Goal: Transaction & Acquisition: Obtain resource

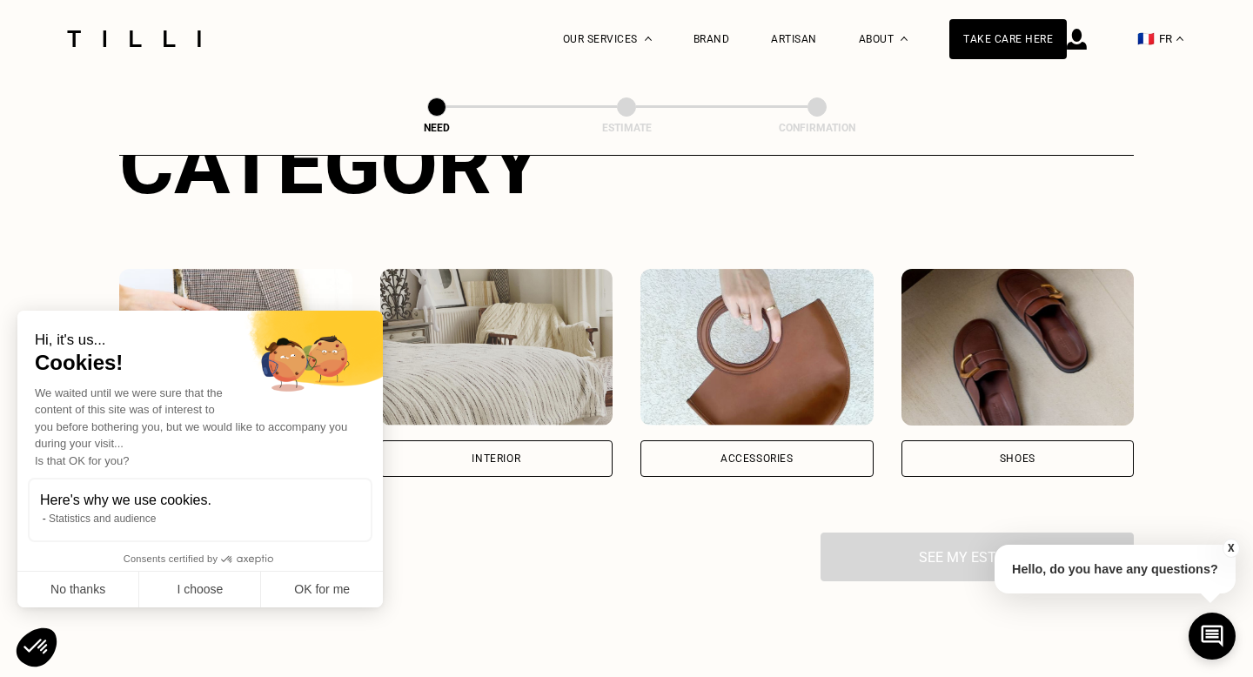
scroll to position [237, 0]
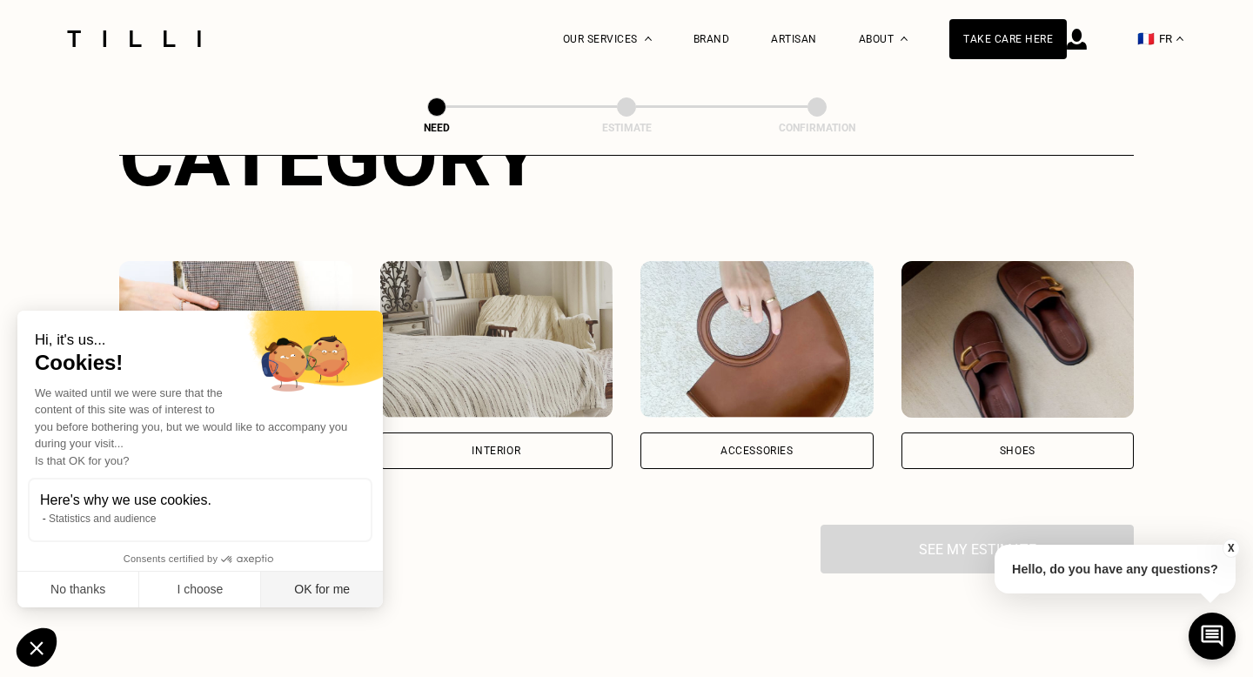
click at [309, 593] on font "OK for me" at bounding box center [322, 589] width 56 height 14
checkbox input "true"
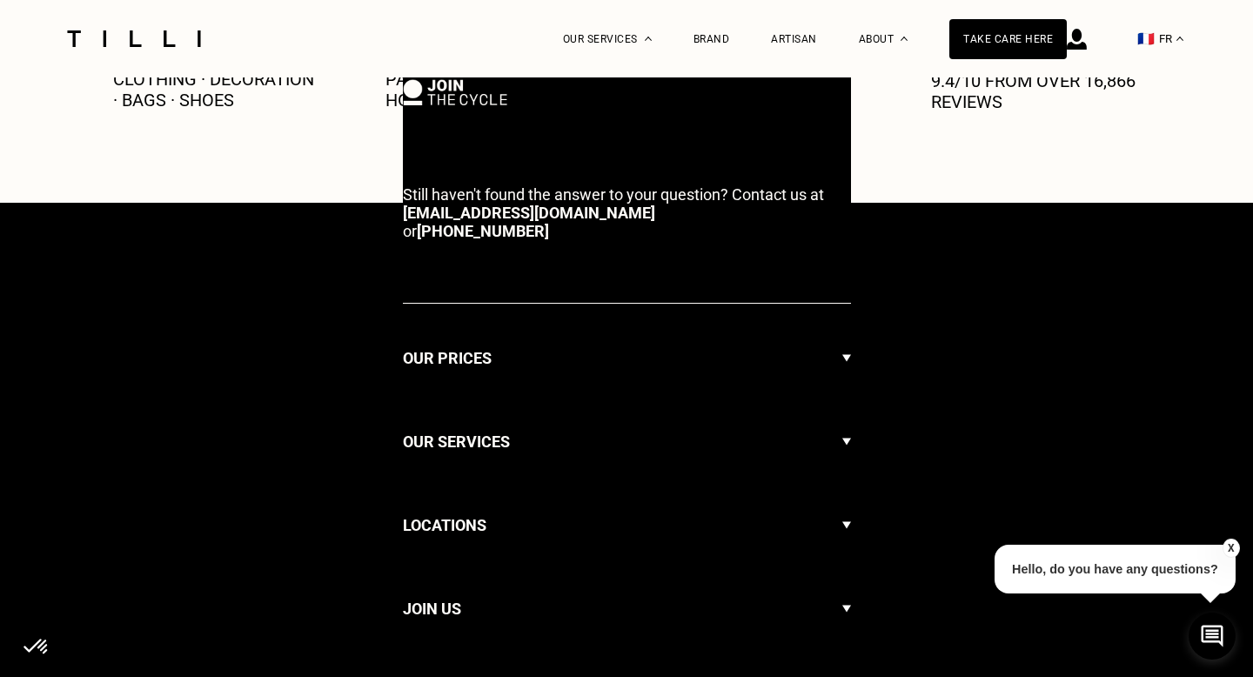
scroll to position [0, 0]
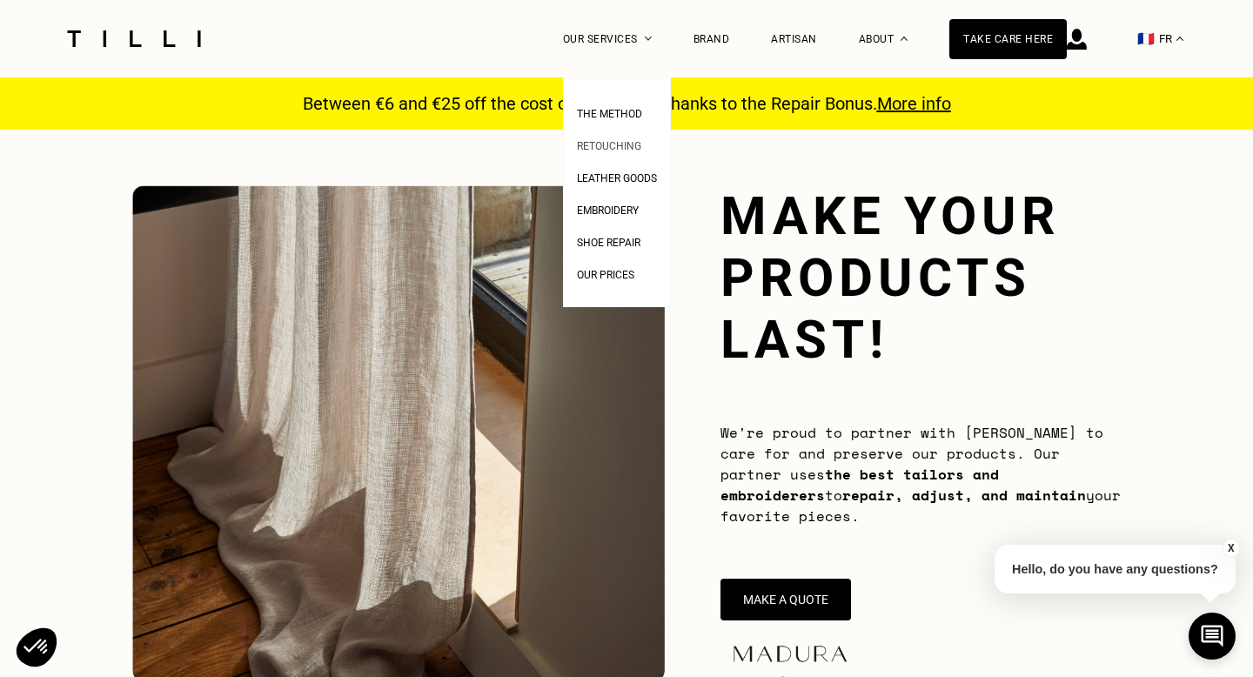
click at [630, 140] on font "Retouching" at bounding box center [609, 146] width 64 height 12
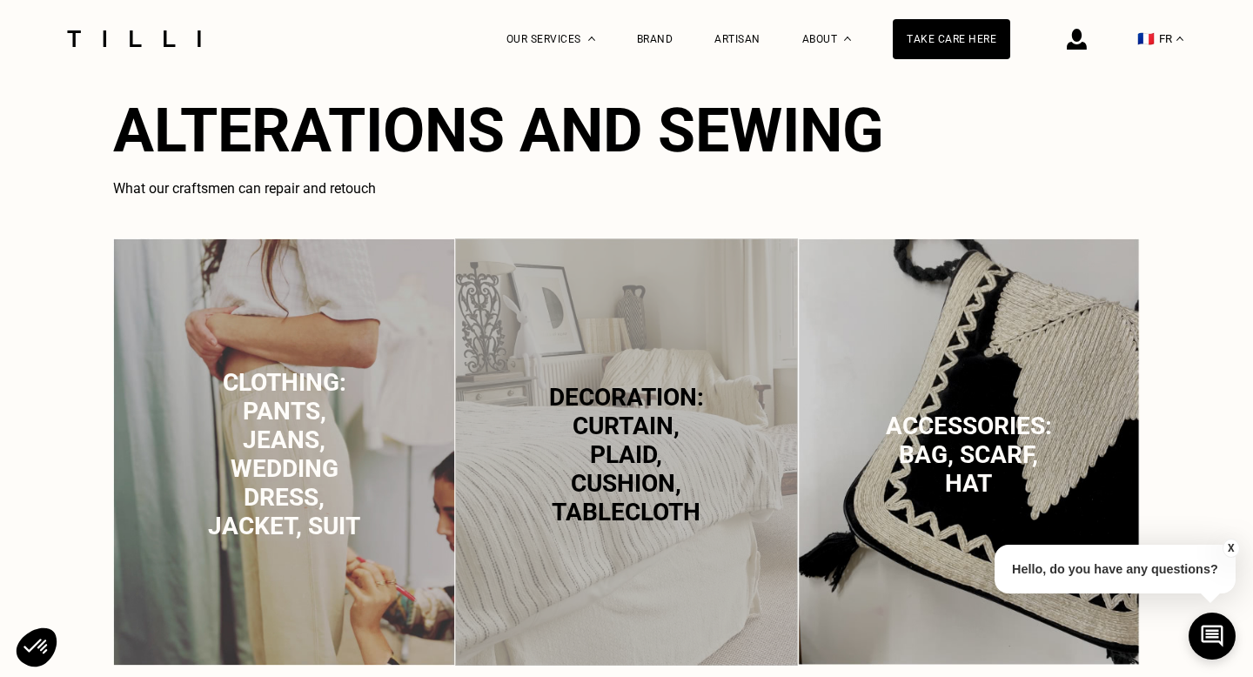
scroll to position [1061, 0]
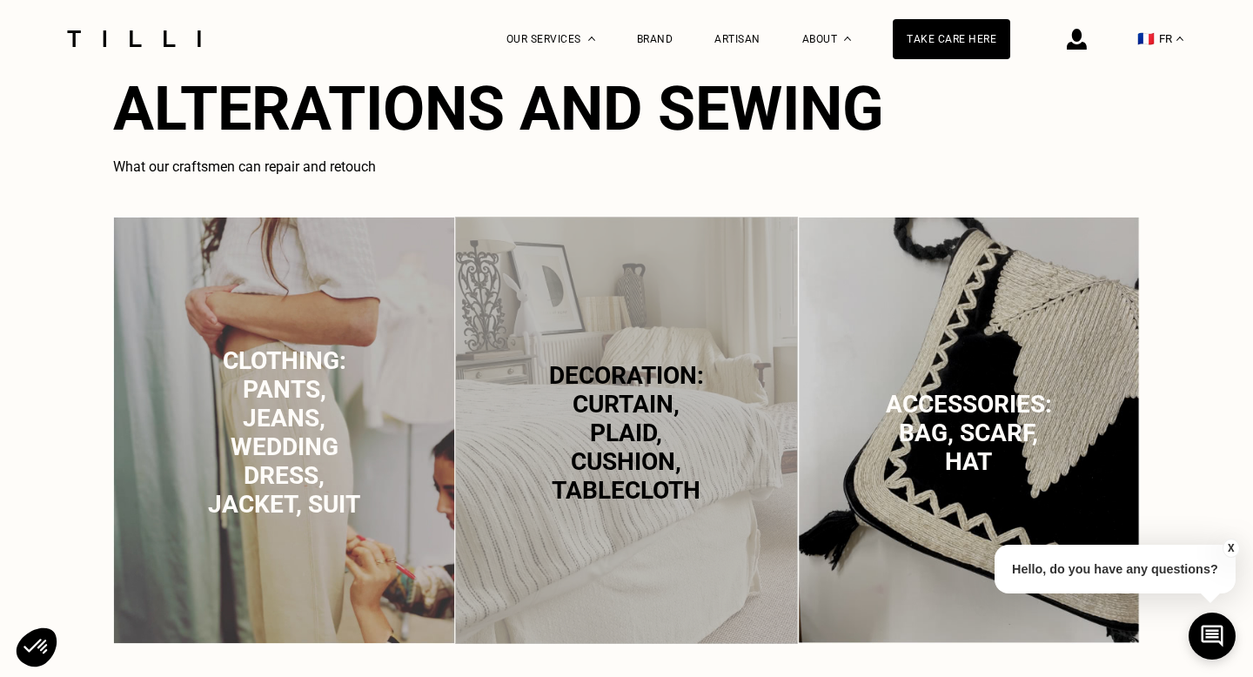
click at [341, 416] on font "Clothing: pants, jeans, wedding dress, jacket, suit" at bounding box center [284, 432] width 152 height 172
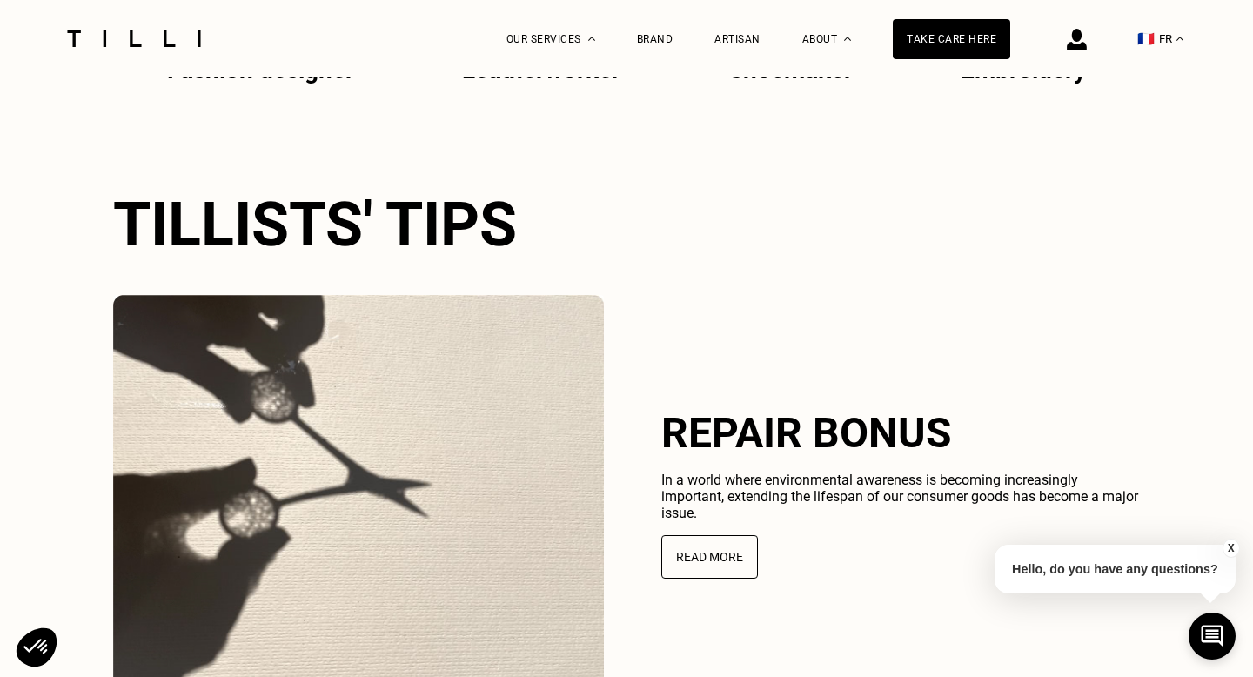
scroll to position [3798, 0]
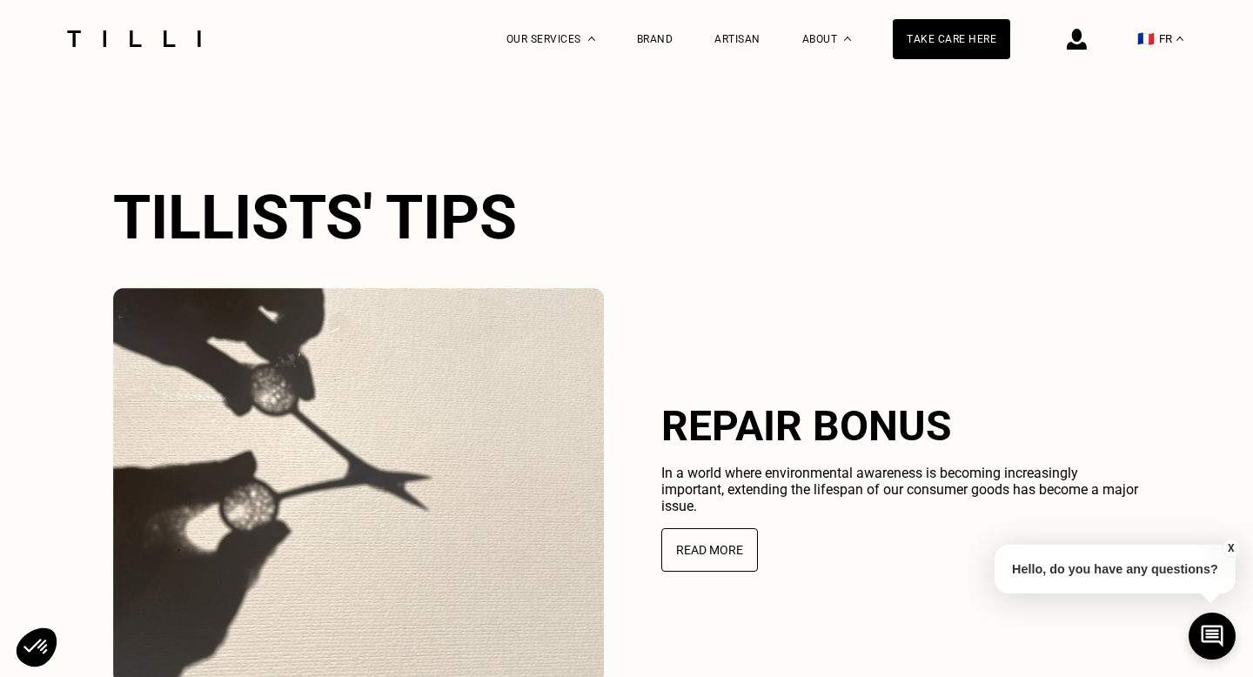
click at [1152, 31] on font "🇫🇷" at bounding box center [1146, 38] width 17 height 17
click at [1169, 120] on font "IN" at bounding box center [1170, 124] width 11 height 12
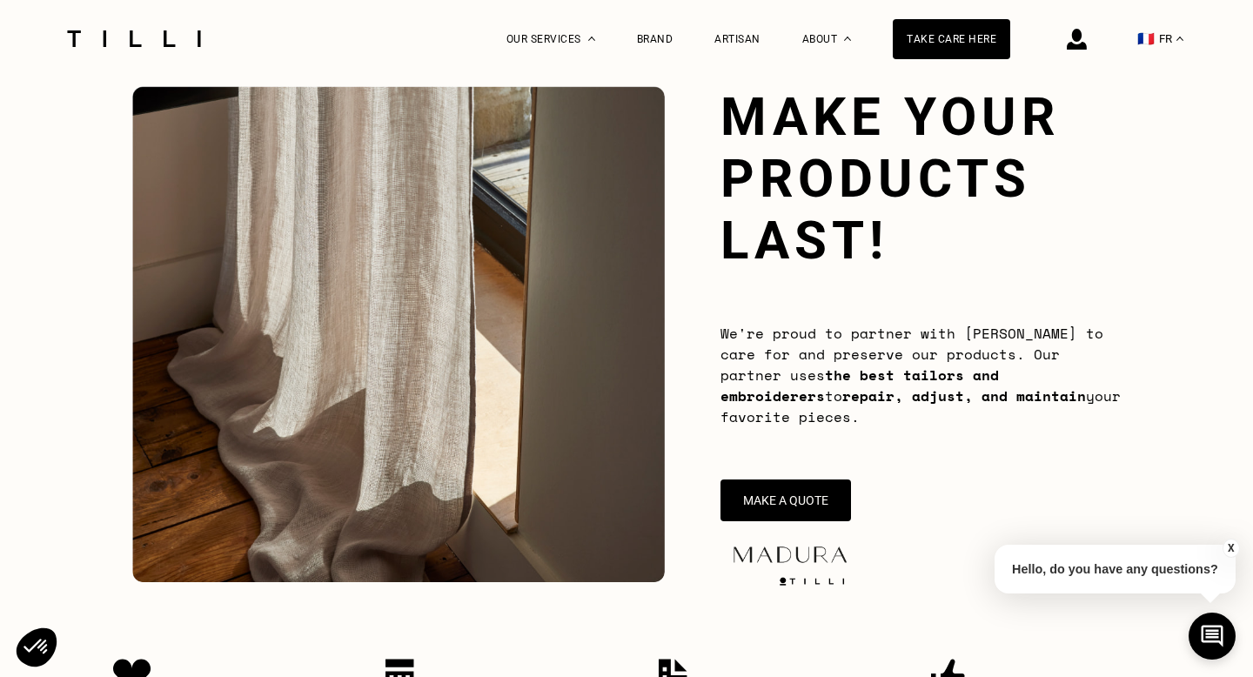
scroll to position [108, 0]
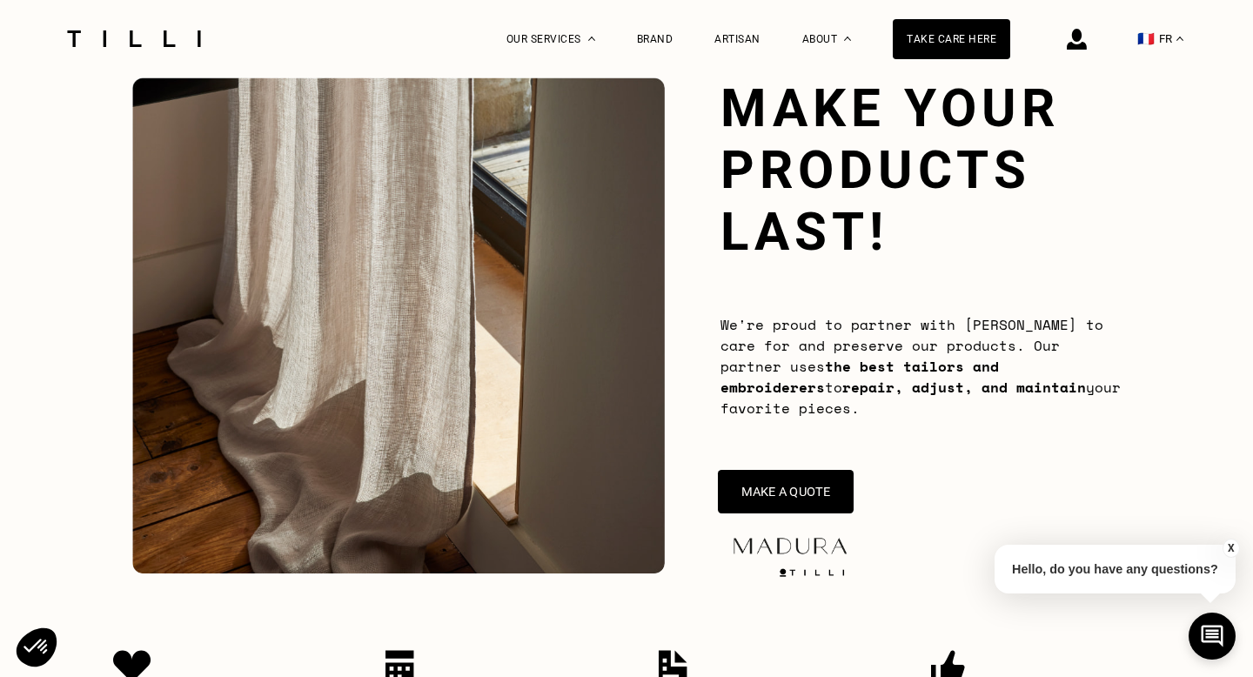
click at [796, 501] on button "Make a quote" at bounding box center [786, 492] width 136 height 44
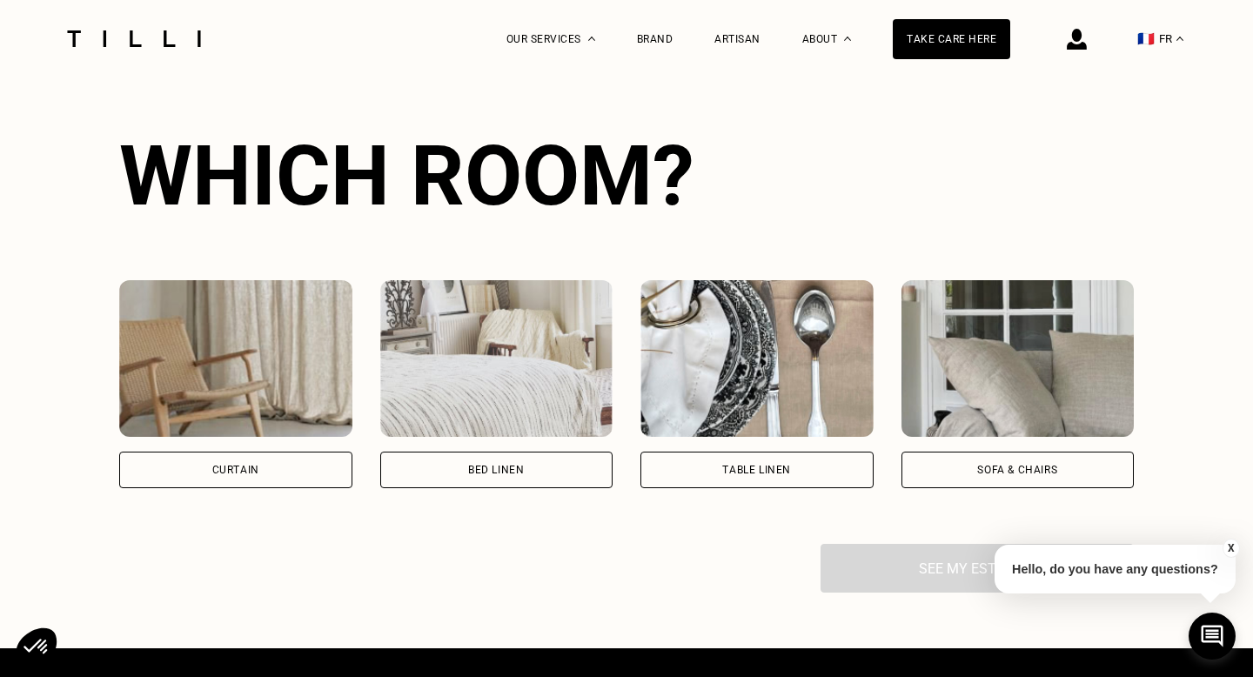
scroll to position [1091, 0]
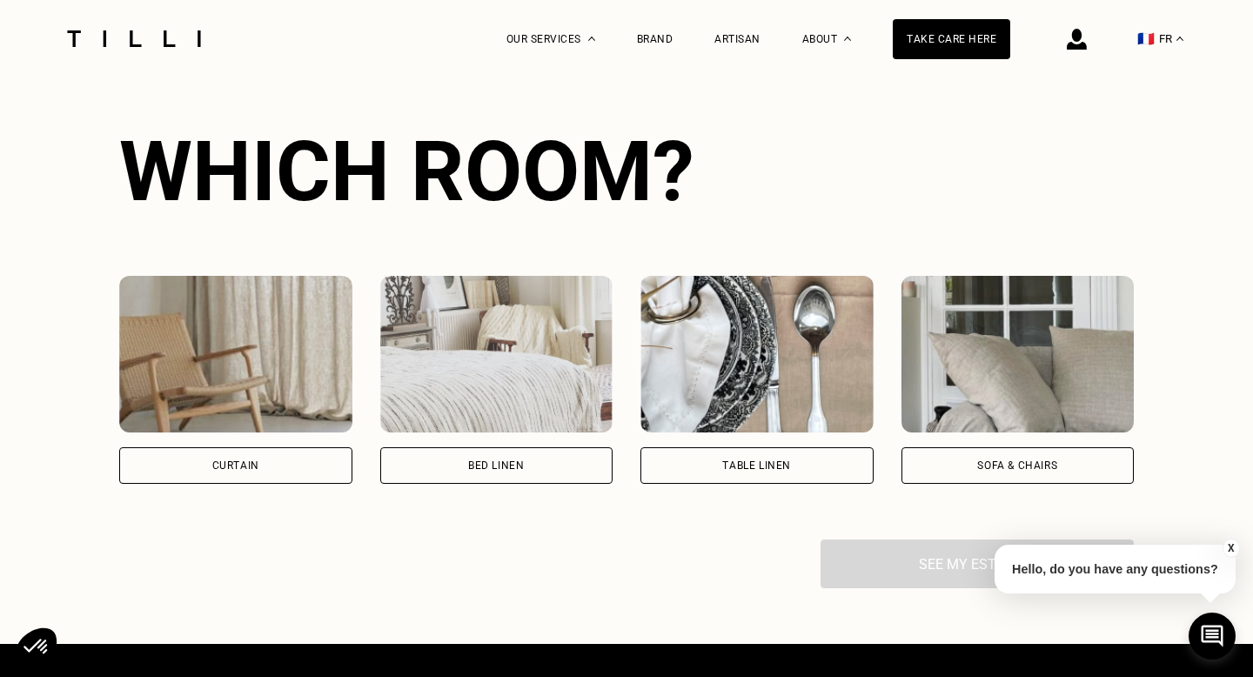
click at [298, 474] on div "Curtain" at bounding box center [235, 465] width 233 height 37
select select "FR"
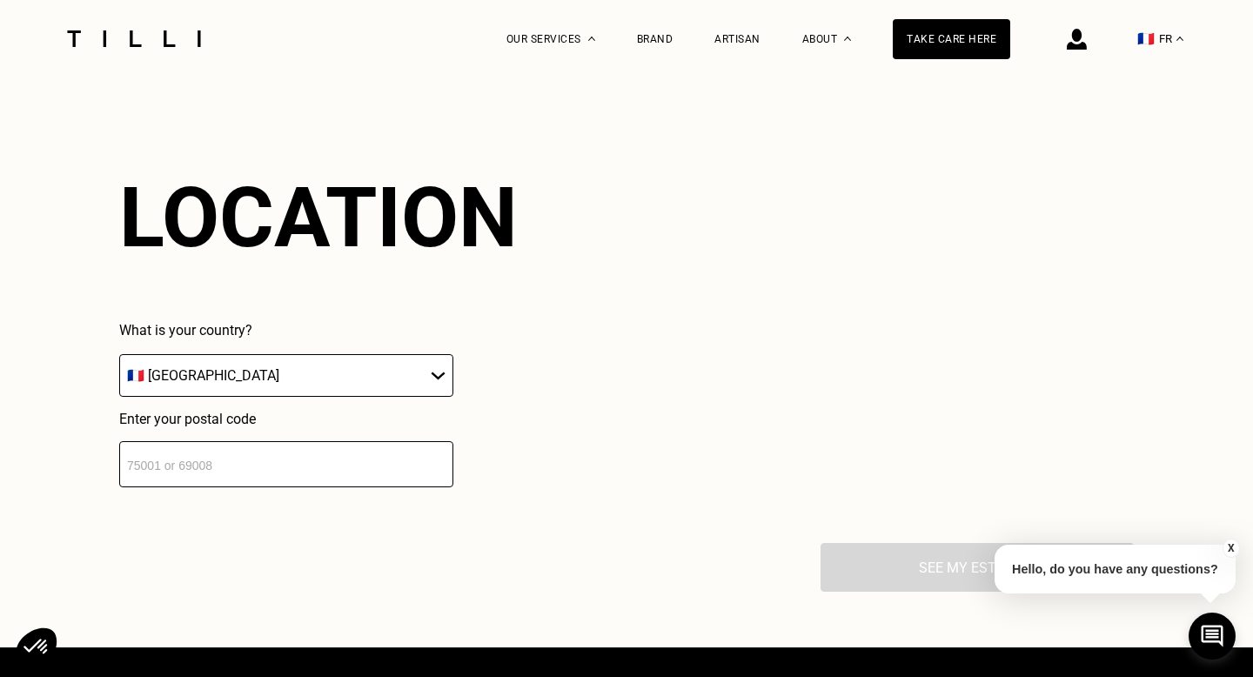
scroll to position [1522, 0]
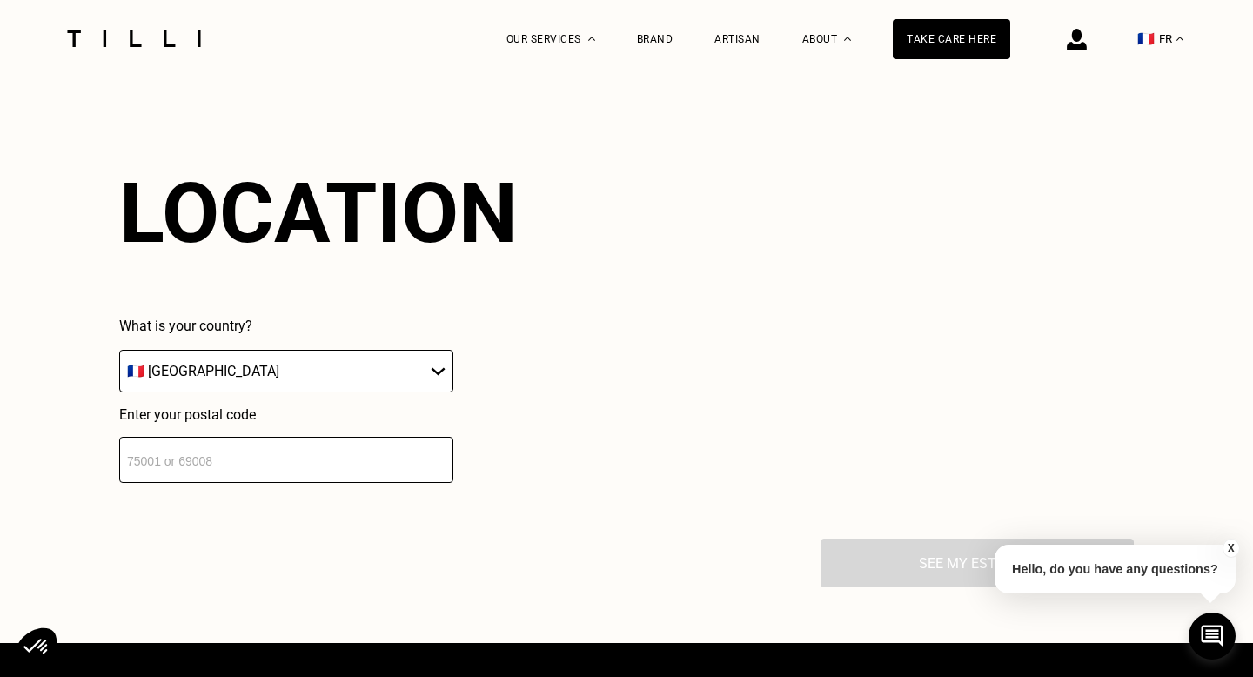
click at [310, 464] on input "number" at bounding box center [286, 460] width 334 height 46
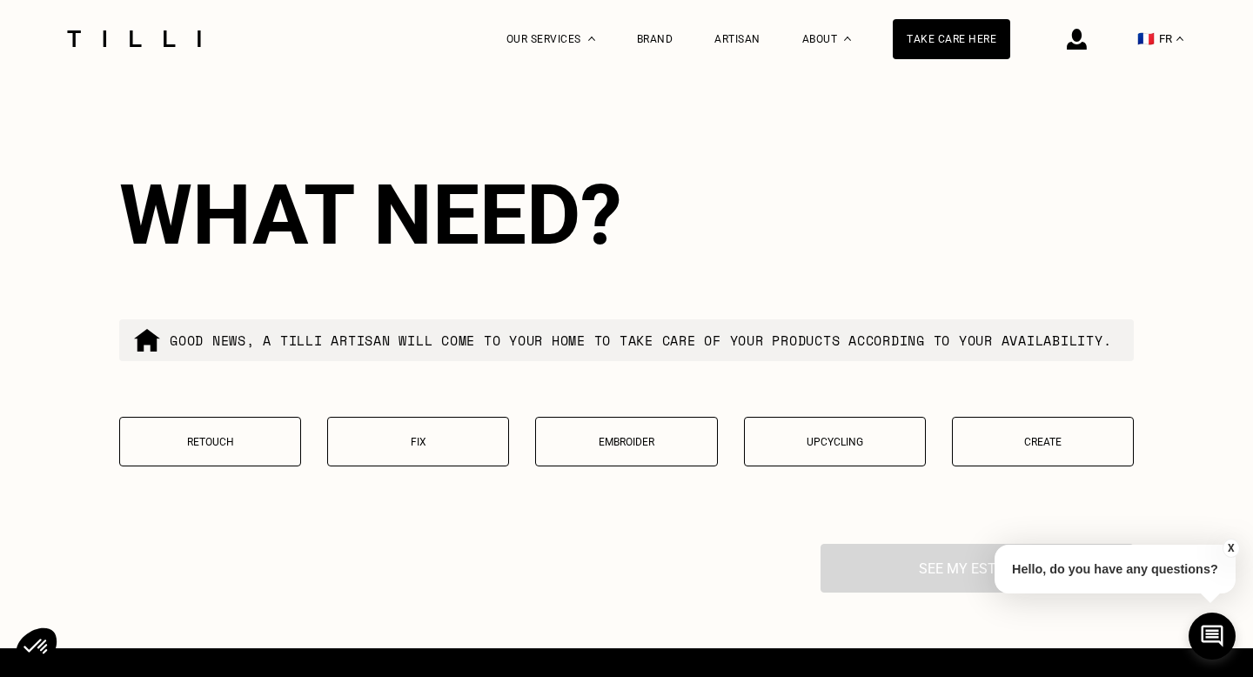
scroll to position [1952, 0]
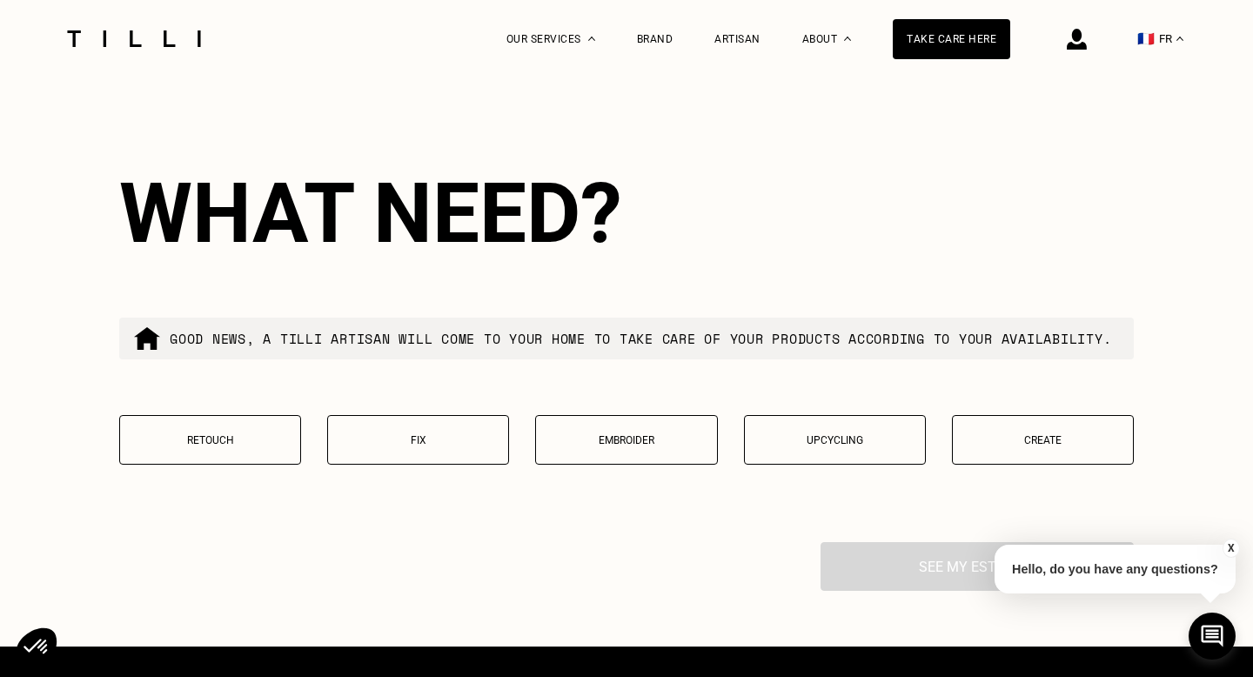
type input "75017"
click at [230, 447] on font "Retouch" at bounding box center [210, 440] width 47 height 12
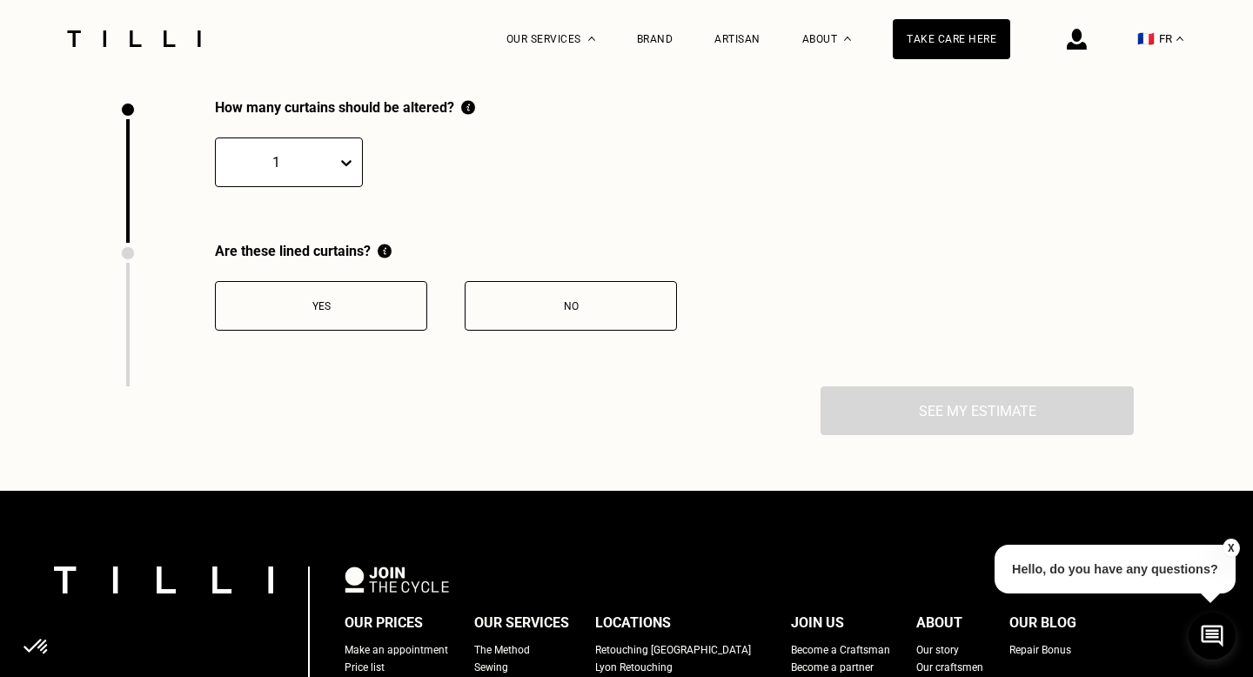
scroll to position [2397, 0]
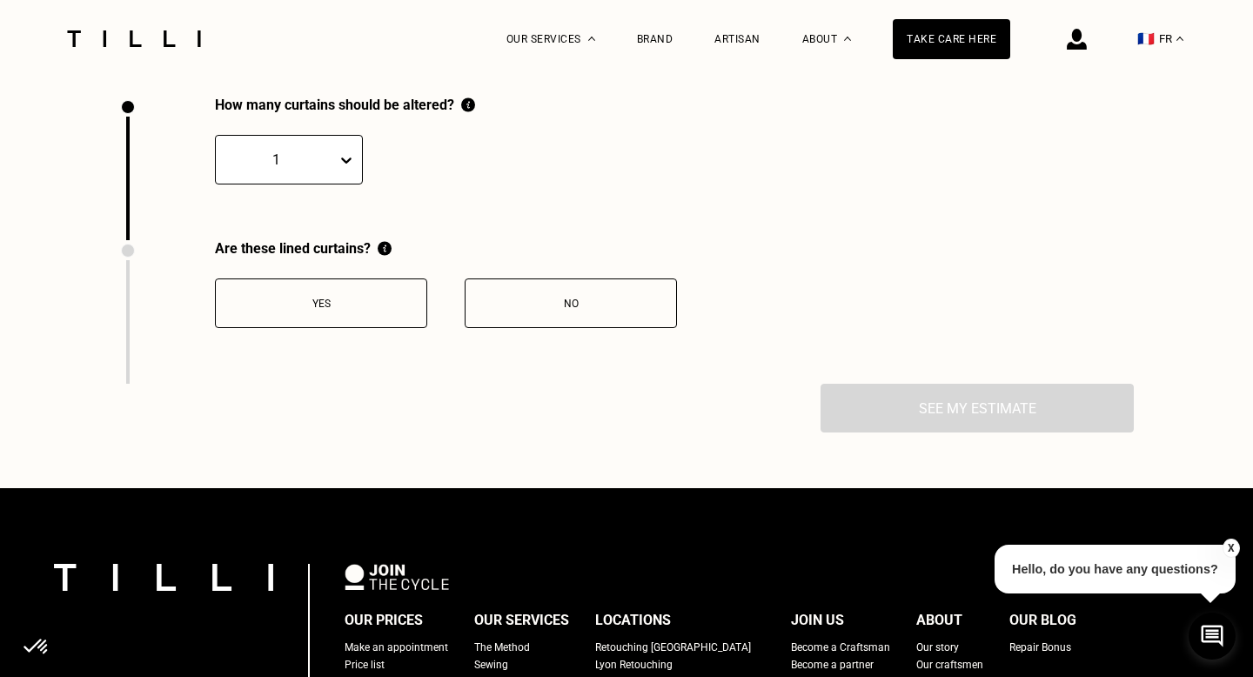
click at [348, 165] on icon at bounding box center [346, 159] width 17 height 17
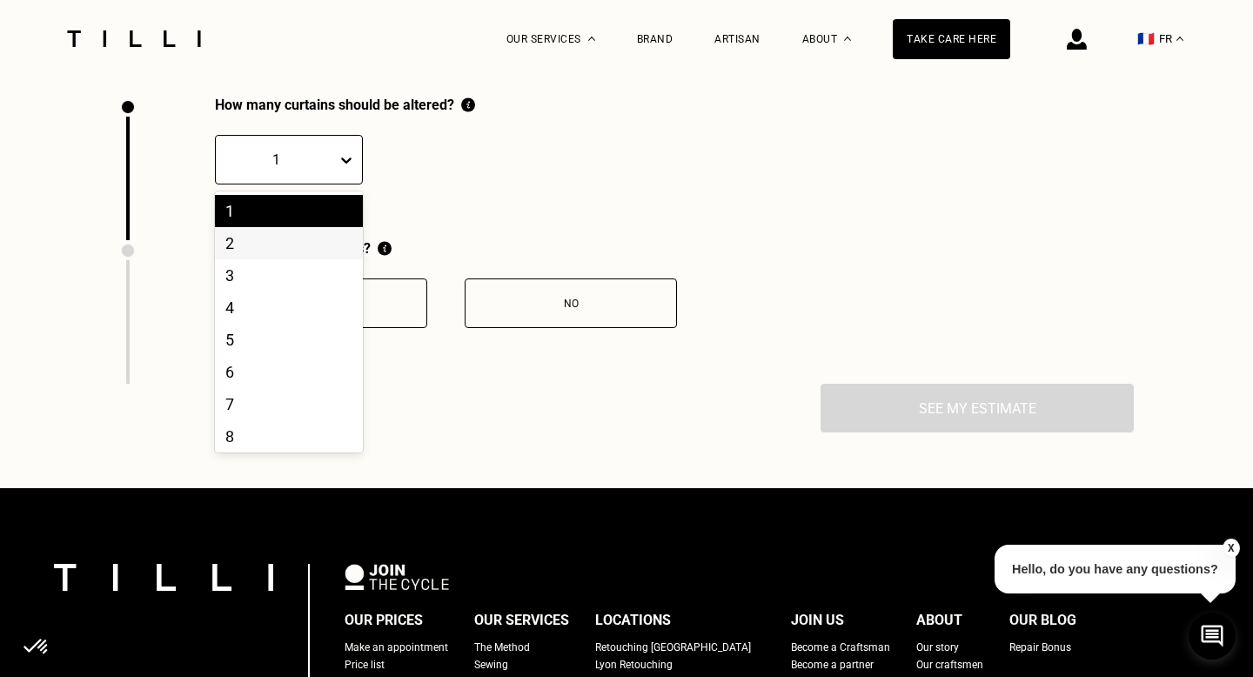
click at [300, 254] on div "2" at bounding box center [289, 243] width 148 height 32
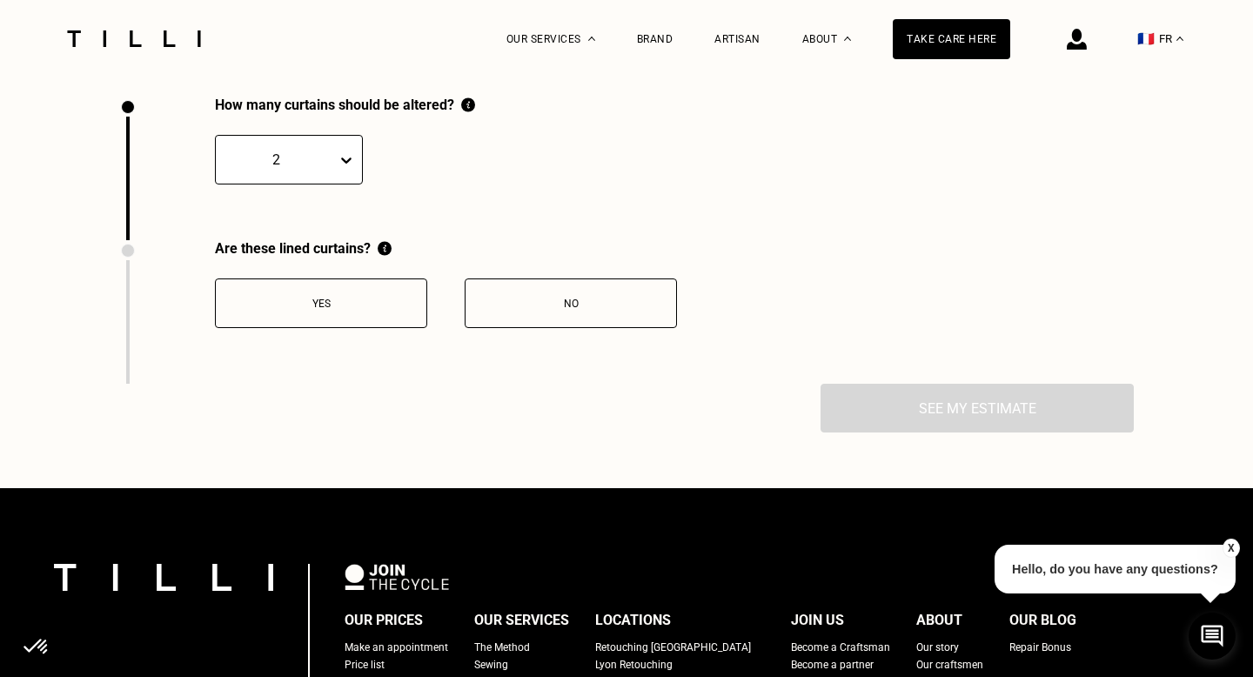
click at [552, 310] on div "No" at bounding box center [570, 304] width 193 height 12
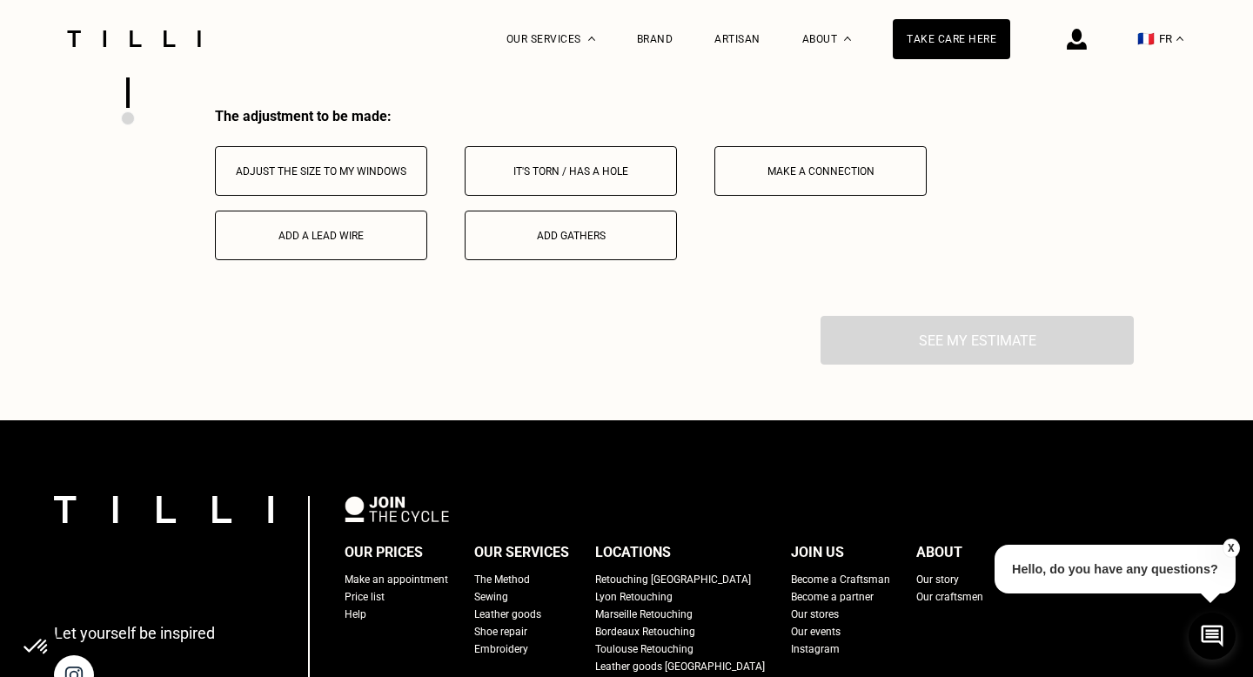
scroll to position [2684, 0]
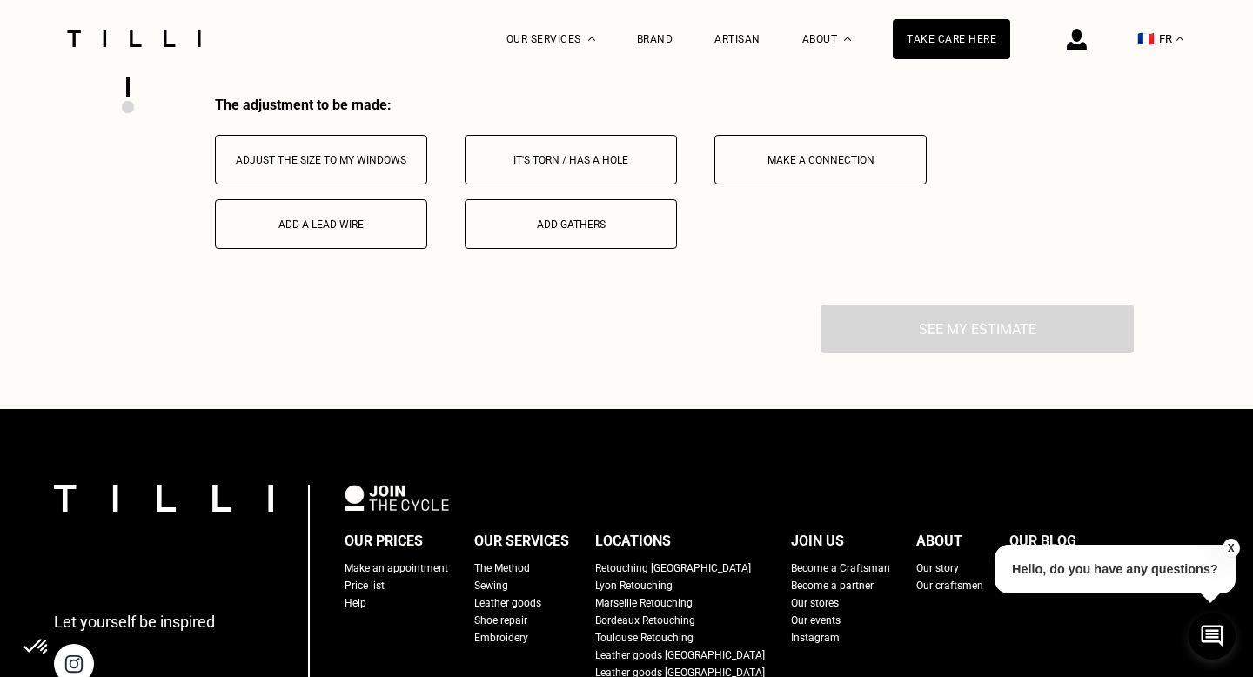
click at [342, 166] on font "Adjust the size to my windows" at bounding box center [321, 160] width 171 height 12
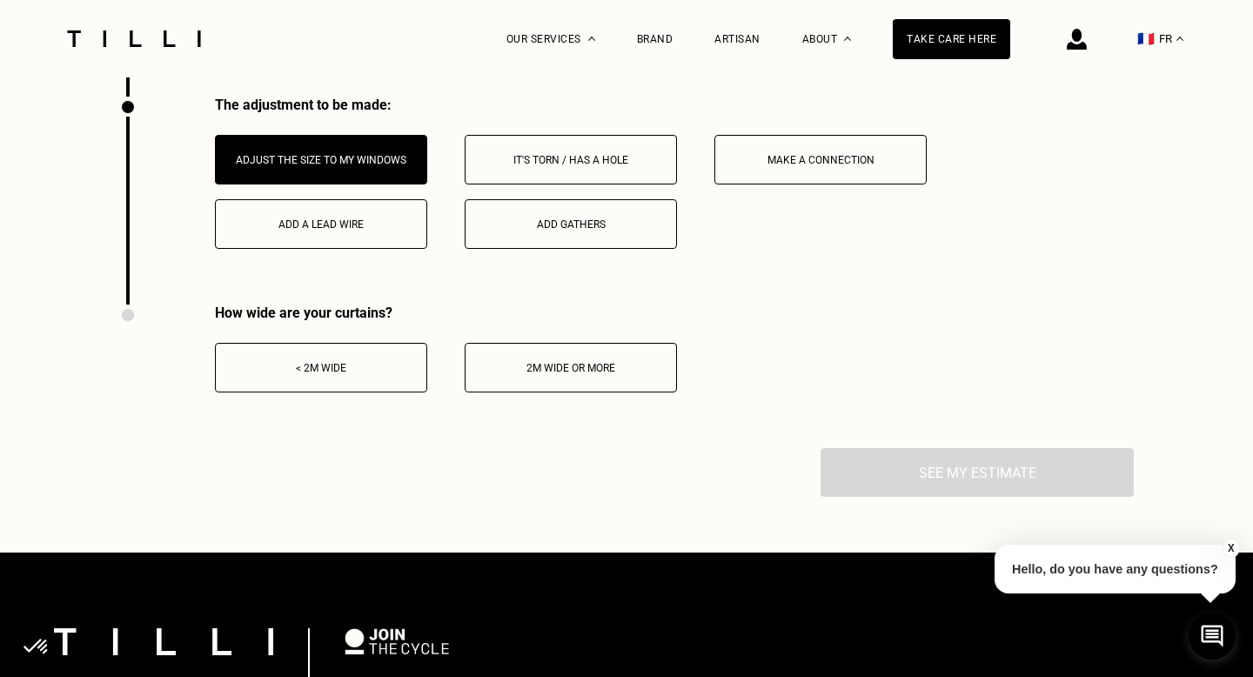
click at [379, 393] on button "< 2m wide" at bounding box center [321, 368] width 212 height 50
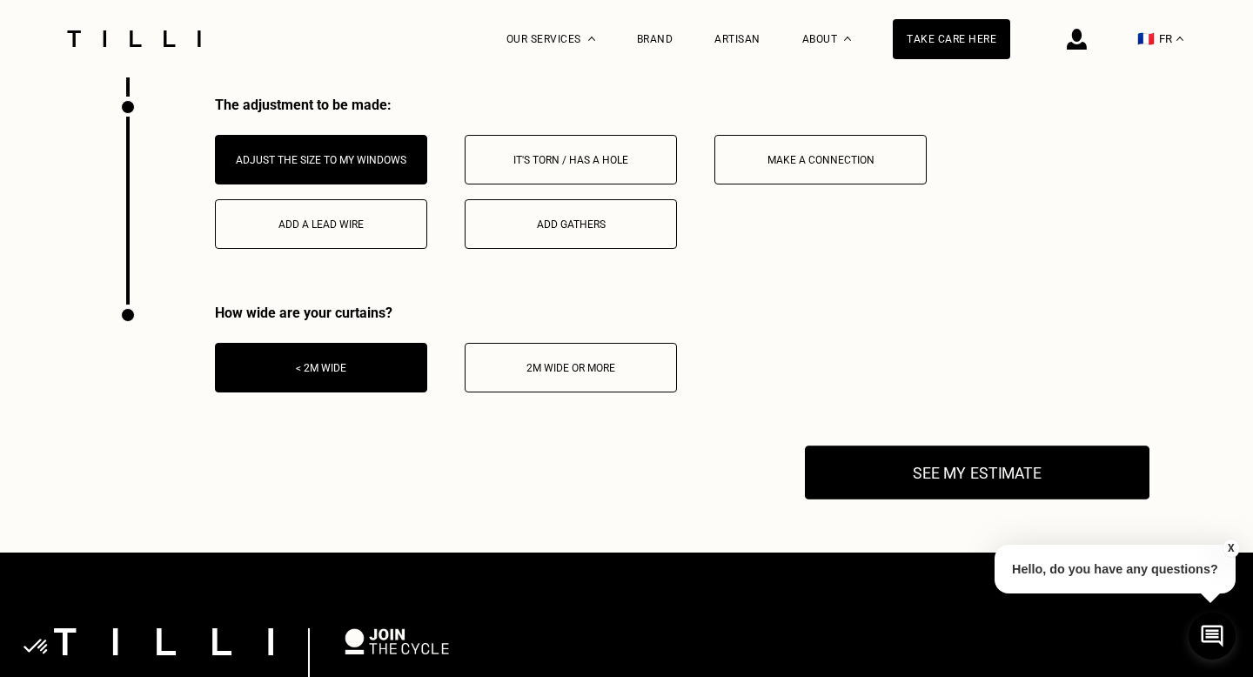
click at [989, 482] on font "See my estimate" at bounding box center [978, 473] width 130 height 18
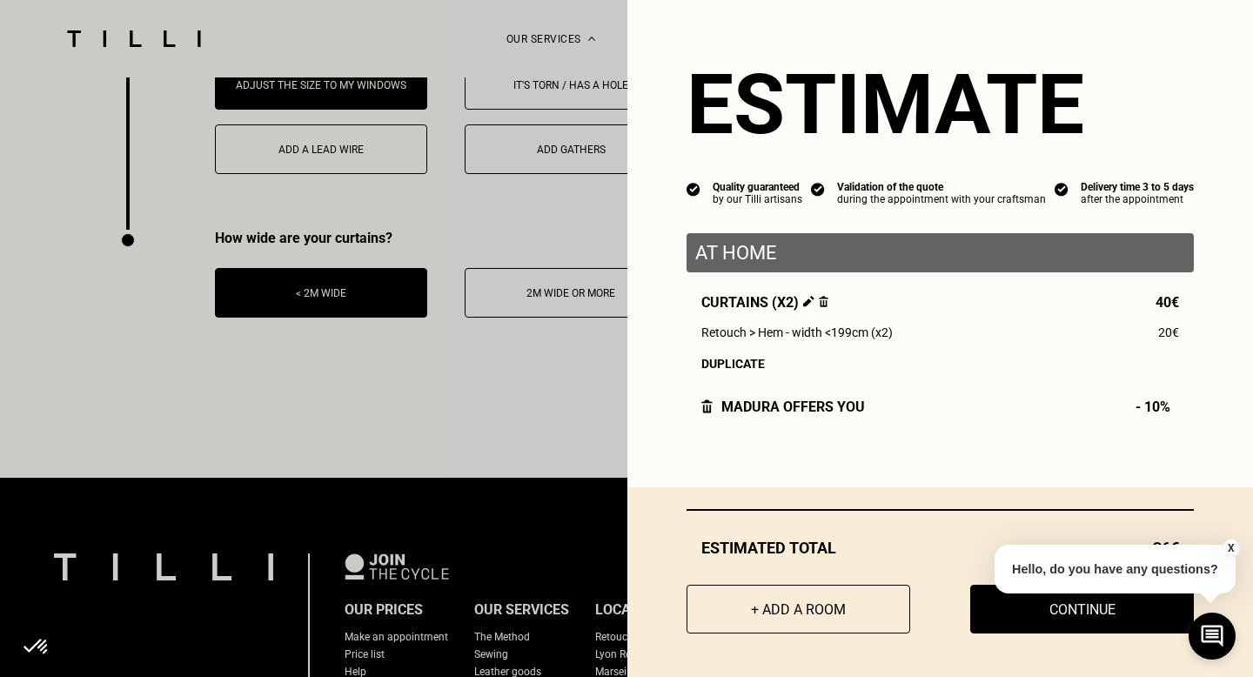
scroll to position [2809, 0]
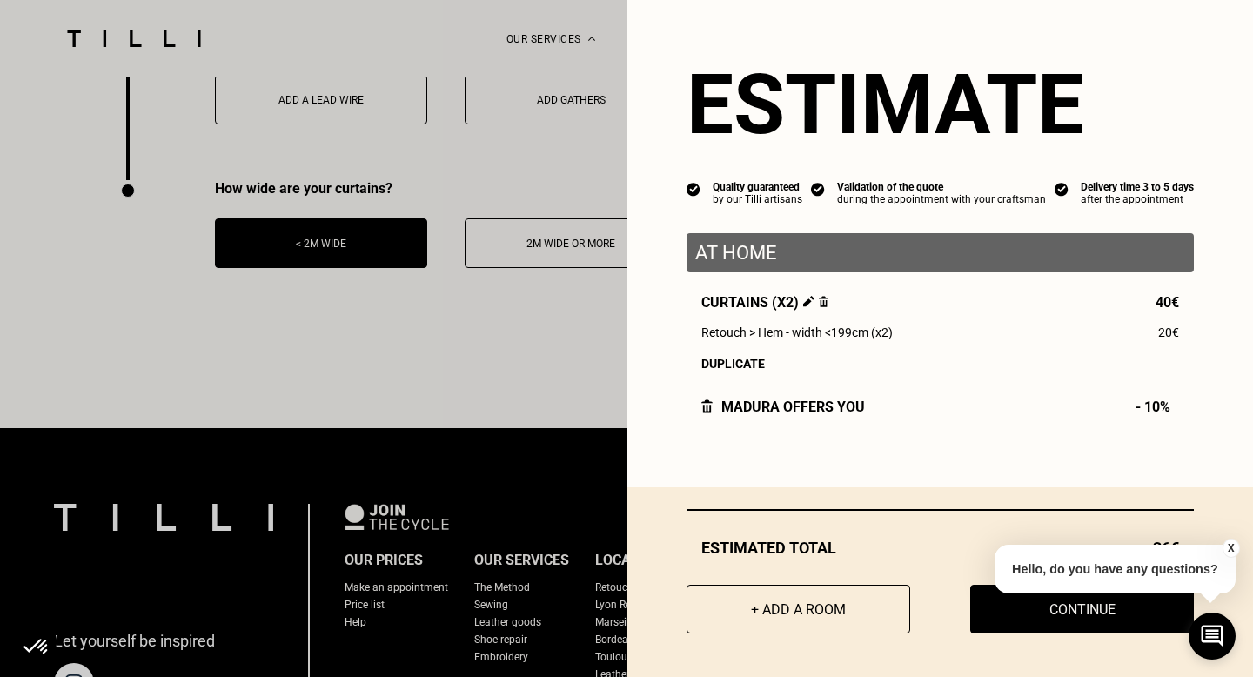
click at [1232, 544] on font "X" at bounding box center [1231, 548] width 7 height 12
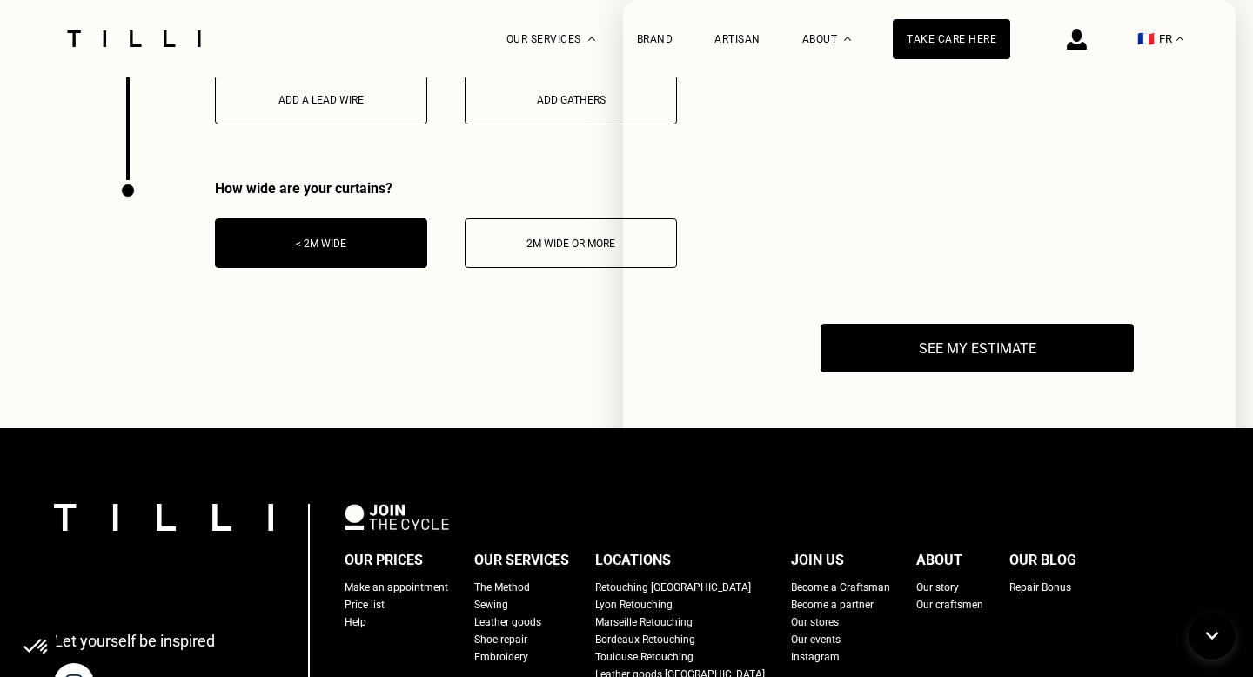
click at [437, 39] on div "The Method Retouching Leather goods Embroidery Shoe repair Our prices Our servi…" at bounding box center [627, 38] width 1132 height 77
click at [299, 250] on font "< 2m wide" at bounding box center [321, 244] width 50 height 12
